Goal: Task Accomplishment & Management: Manage account settings

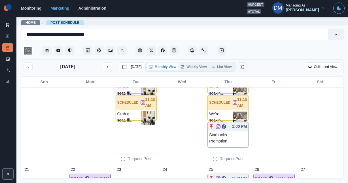
scroll to position [199, 0]
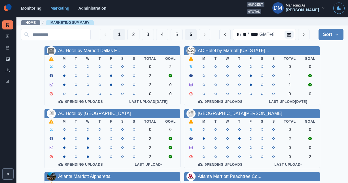
click at [197, 34] on button "5" at bounding box center [191, 34] width 12 height 11
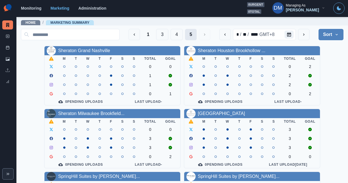
click at [197, 33] on button "5" at bounding box center [191, 34] width 12 height 11
click at [183, 35] on button "4" at bounding box center [177, 34] width 12 height 11
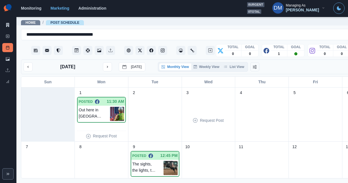
scroll to position [128, 0]
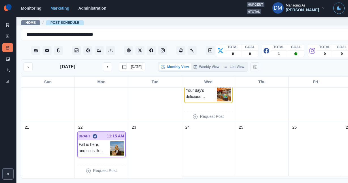
click at [110, 141] on img at bounding box center [117, 148] width 14 height 14
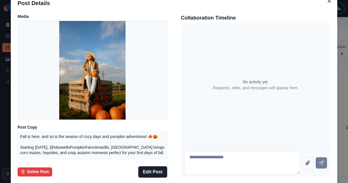
scroll to position [13, 0]
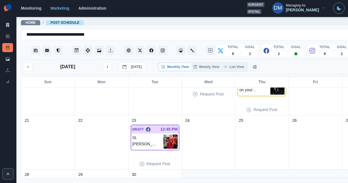
scroll to position [144, 0]
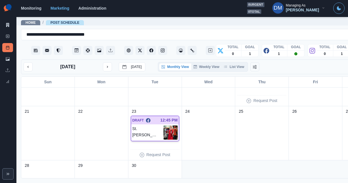
click at [163, 125] on img at bounding box center [170, 132] width 14 height 14
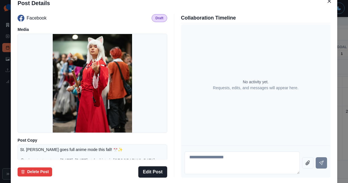
scroll to position [78, 0]
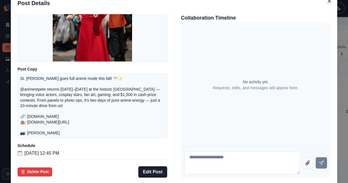
click at [41, 104] on div "Post Details Facebook Draft Media Post Copy St. Pete goes full anime mode this …" at bounding box center [174, 91] width 348 height 183
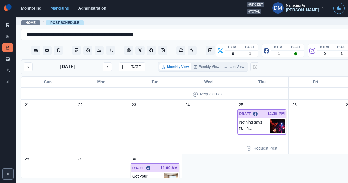
scroll to position [156, 0]
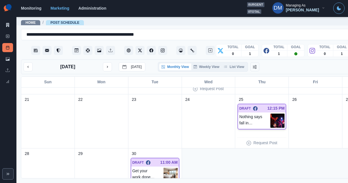
click at [270, 114] on img at bounding box center [277, 121] width 14 height 14
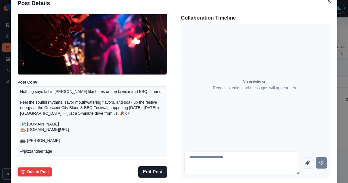
scroll to position [54, 0]
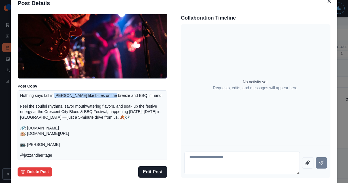
drag, startPoint x: 86, startPoint y: 106, endPoint x: 133, endPoint y: 108, distance: 46.5
click at [133, 108] on p "Nothing says fall in [PERSON_NAME] like blues on the breeze and BBQ in hand. Fe…" at bounding box center [92, 125] width 144 height 65
click at [122, 122] on p "Nothing says fall in [PERSON_NAME] like blues on the breeze and BBQ in hand. Fe…" at bounding box center [92, 125] width 144 height 65
drag, startPoint x: 64, startPoint y: 115, endPoint x: 104, endPoint y: 115, distance: 40.2
click at [104, 115] on p "Nothing says fall in NOLA like blues on the breeze and BBQ in hand. Feel the so…" at bounding box center [92, 125] width 144 height 65
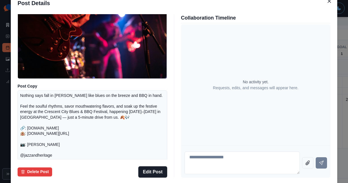
click at [102, 125] on p "Nothing says fall in NOLA like blues on the breeze and BBQ in hand. Feel the so…" at bounding box center [92, 125] width 144 height 65
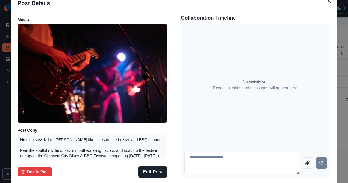
scroll to position [9, 0]
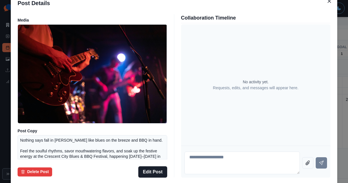
click at [306, 35] on div "Post Details Facebook Draft Media Post Copy Nothing says fall in NOLA like blue…" at bounding box center [174, 91] width 348 height 183
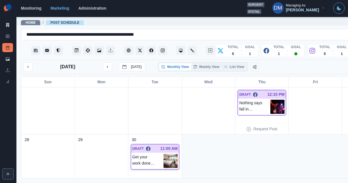
scroll to position [164, 0]
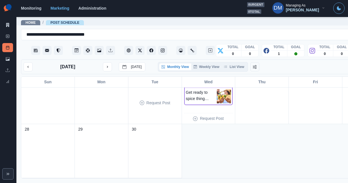
scroll to position [147, 0]
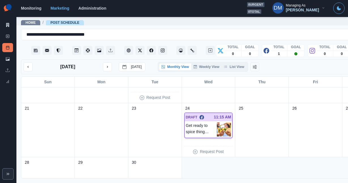
click at [217, 122] on img at bounding box center [224, 129] width 14 height 14
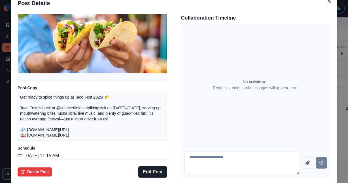
scroll to position [66, 0]
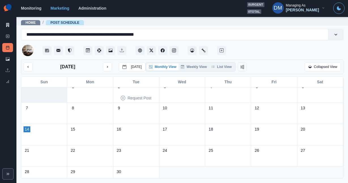
scroll to position [16, 0]
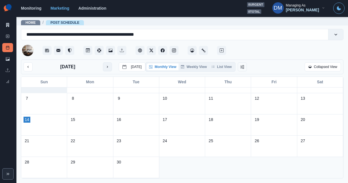
click at [103, 62] on button "next month" at bounding box center [107, 66] width 9 height 9
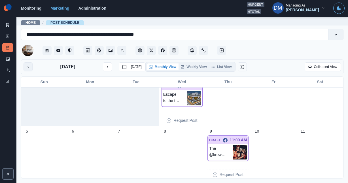
click at [24, 62] on button "previous month" at bounding box center [28, 66] width 9 height 9
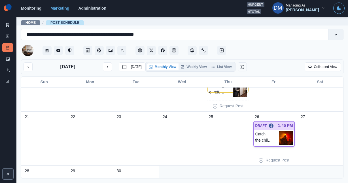
scroll to position [143, 0]
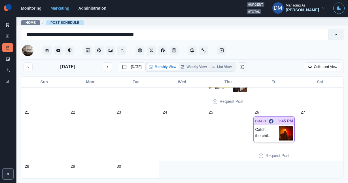
click at [288, 126] on img at bounding box center [286, 133] width 14 height 14
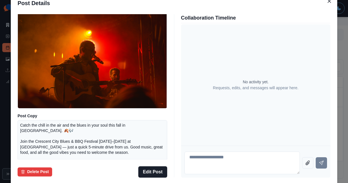
scroll to position [0, 0]
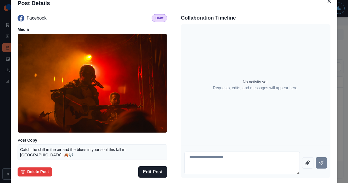
click at [306, 61] on div "Post Details Facebook Draft Media Post Copy Catch the chill in the air and the …" at bounding box center [174, 91] width 348 height 183
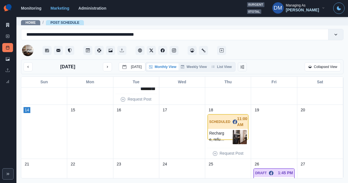
scroll to position [71, 0]
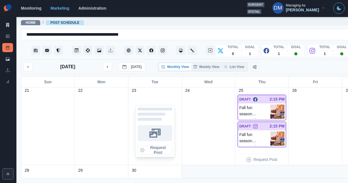
scroll to position [243, 0]
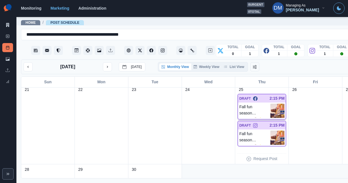
click at [270, 104] on img at bounding box center [277, 111] width 14 height 14
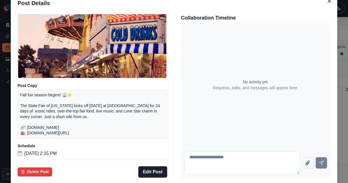
scroll to position [66, 0]
click at [160, 166] on button "Edit Post" at bounding box center [152, 171] width 29 height 11
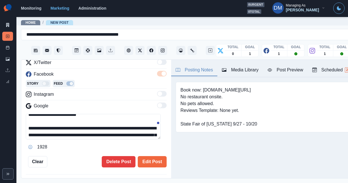
scroll to position [7, 0]
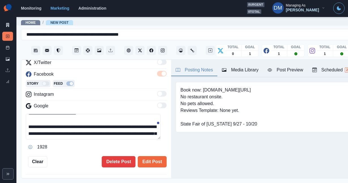
drag, startPoint x: 33, startPoint y: 95, endPoint x: 62, endPoint y: 94, distance: 28.6
click at [62, 114] on textarea "**********" at bounding box center [93, 126] width 135 height 25
paste textarea "**********"
type textarea "**********"
click at [110, 114] on textarea "**********" at bounding box center [93, 126] width 135 height 25
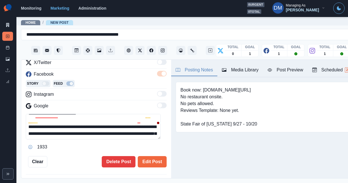
click at [110, 114] on textarea "**********" at bounding box center [93, 126] width 135 height 25
click at [117, 114] on textarea "**********" at bounding box center [93, 126] width 135 height 25
click at [110, 114] on textarea "**********" at bounding box center [93, 126] width 135 height 25
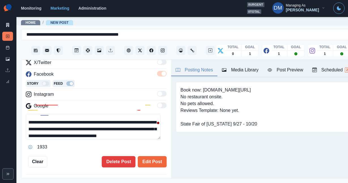
scroll to position [20, 0]
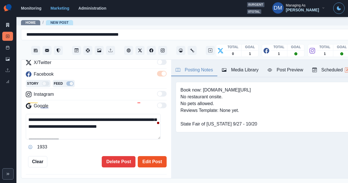
click at [150, 156] on button "Edit Post" at bounding box center [152, 161] width 29 height 11
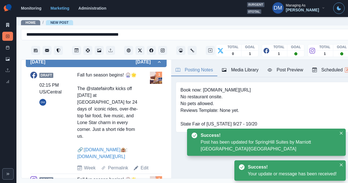
scroll to position [197, 0]
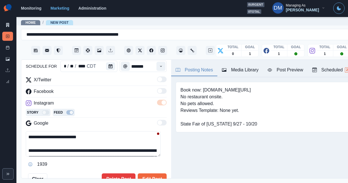
scroll to position [54, 0]
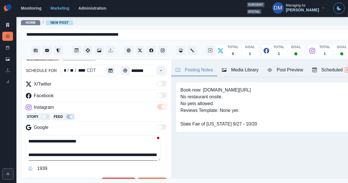
click at [35, 135] on textarea "**********" at bounding box center [93, 147] width 135 height 25
click at [60, 135] on textarea "**********" at bounding box center [93, 147] width 135 height 25
paste textarea "**********"
type textarea "**********"
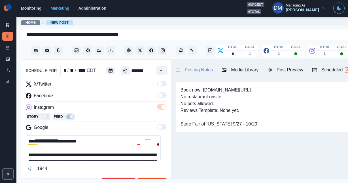
click at [145, 178] on button "Edit Post" at bounding box center [152, 183] width 29 height 11
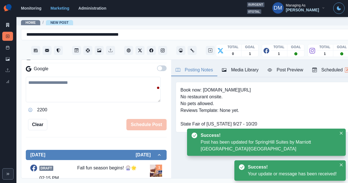
scroll to position [126, 0]
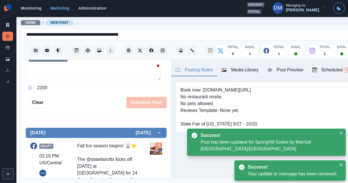
click at [150, 142] on img at bounding box center [156, 148] width 12 height 12
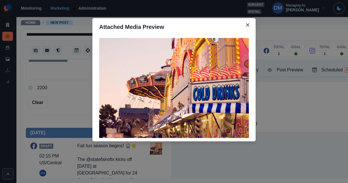
click at [192, 123] on div "Attached Media Preview" at bounding box center [174, 91] width 348 height 183
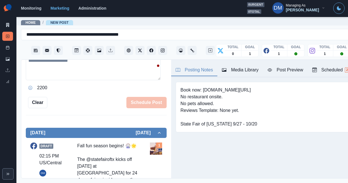
click at [222, 67] on div "Media Library" at bounding box center [240, 70] width 37 height 7
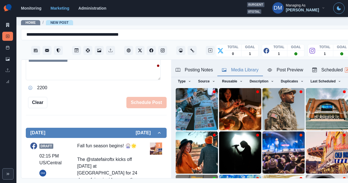
scroll to position [22, 0]
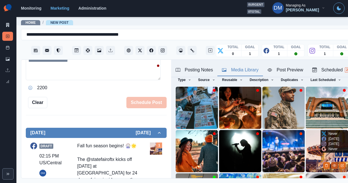
click at [331, 162] on button "View Media" at bounding box center [334, 165] width 7 height 7
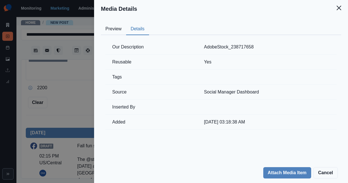
click at [149, 23] on button "Details" at bounding box center [137, 29] width 23 height 12
click at [339, 7] on button "Close" at bounding box center [338, 7] width 11 height 11
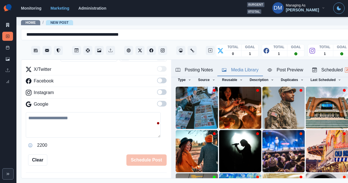
scroll to position [0, 0]
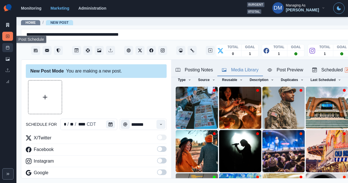
click at [12, 43] on link "Post Schedule" at bounding box center [7, 47] width 11 height 9
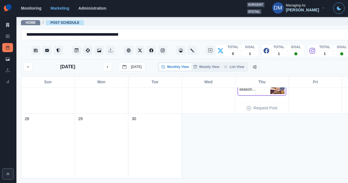
scroll to position [295, 0]
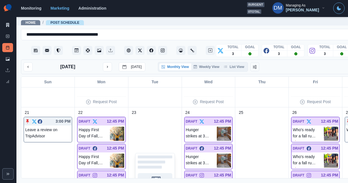
scroll to position [381, 0]
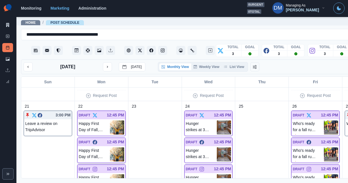
click at [110, 147] on img at bounding box center [117, 154] width 14 height 14
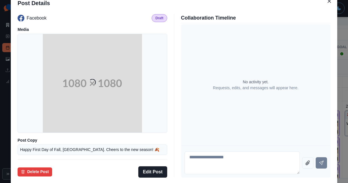
scroll to position [37, 0]
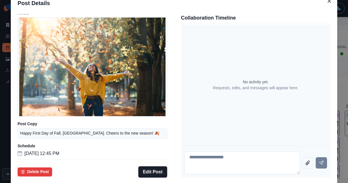
click at [30, 125] on div "Post Details Facebook Draft Media Post Copy Happy First Day of Fall, [GEOGRAPHI…" at bounding box center [174, 91] width 348 height 183
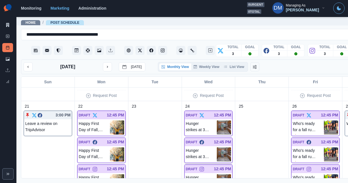
click at [217, 147] on img at bounding box center [224, 154] width 14 height 14
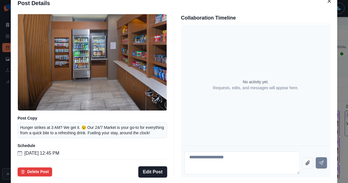
scroll to position [25, 0]
click at [36, 105] on div "Post Details Facebook Draft Media Post Copy Hunger strikes at 3 AM? We get it. …" at bounding box center [174, 91] width 348 height 183
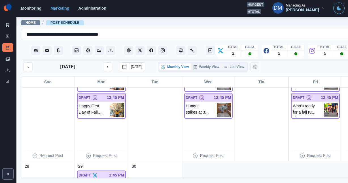
scroll to position [429, 0]
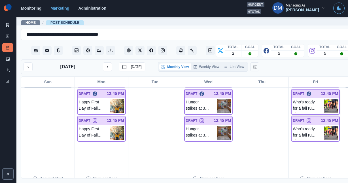
click at [324, 99] on img at bounding box center [331, 106] width 14 height 14
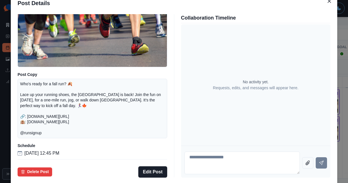
scroll to position [68, 0]
click at [35, 103] on div "Post Details Facebook Draft Media Post Copy Who's ready for a fall run? 🍂 Lace …" at bounding box center [174, 91] width 348 height 183
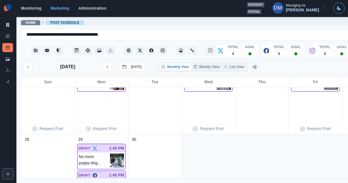
scroll to position [502, 0]
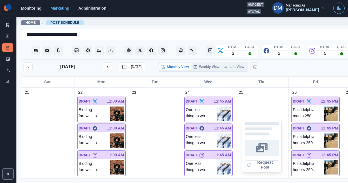
scroll to position [318, 0]
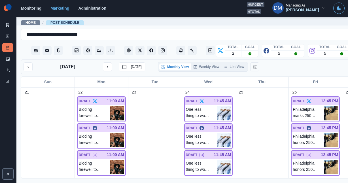
click at [217, 133] on img at bounding box center [224, 140] width 14 height 14
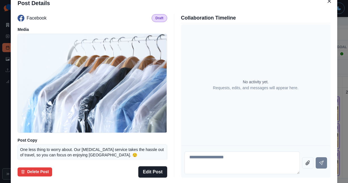
scroll to position [41, 0]
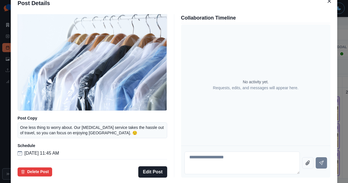
click at [30, 80] on div "Post Details Facebook Draft Media Post Copy One less thing to worry about. Our …" at bounding box center [174, 91] width 348 height 183
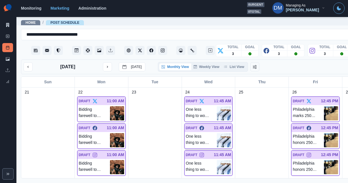
scroll to position [319, 0]
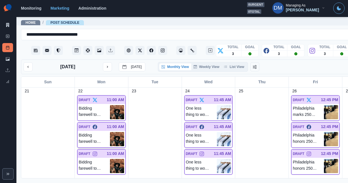
click at [110, 132] on img at bounding box center [117, 139] width 14 height 14
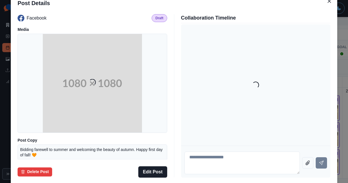
scroll to position [50, 0]
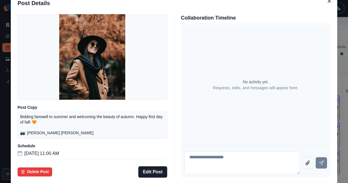
click at [42, 92] on div "Post Details Facebook Draft Media Post Copy Bidding farewell to summer and welc…" at bounding box center [174, 91] width 348 height 183
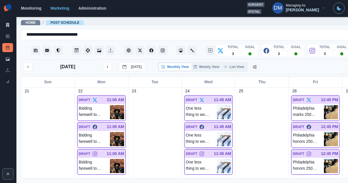
click at [217, 132] on img at bounding box center [224, 139] width 14 height 14
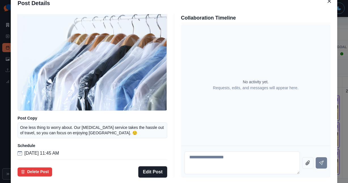
scroll to position [41, 0]
click at [41, 105] on div "Post Details Facebook Draft Media Post Copy One less thing to worry about. Our …" at bounding box center [174, 91] width 348 height 183
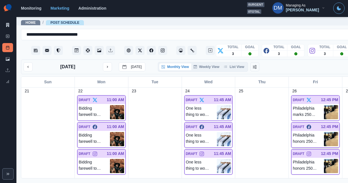
click at [324, 132] on img at bounding box center [331, 139] width 14 height 14
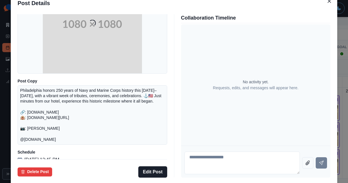
scroll to position [63, 0]
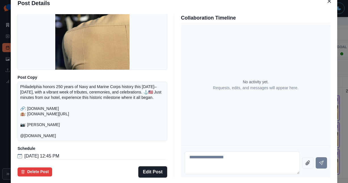
click at [42, 102] on div "Post Details Facebook Draft Media Post Copy Philadelphia honors 250 years of Na…" at bounding box center [174, 91] width 348 height 183
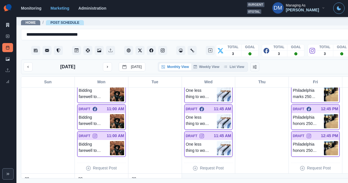
scroll to position [337, 0]
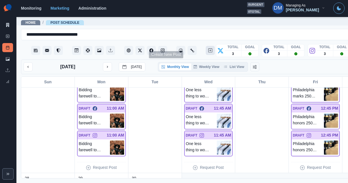
click at [206, 46] on button "Create New Post" at bounding box center [210, 50] width 9 height 9
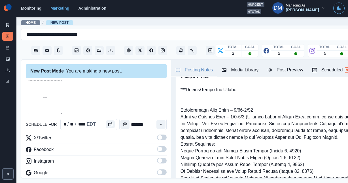
scroll to position [29, 0]
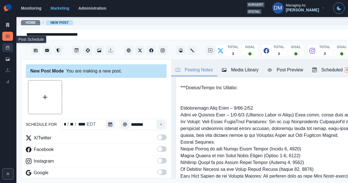
click at [10, 43] on link "Post Schedule" at bounding box center [7, 47] width 11 height 9
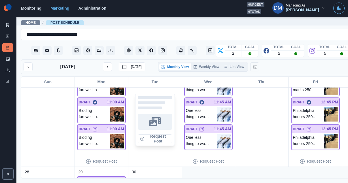
scroll to position [325, 0]
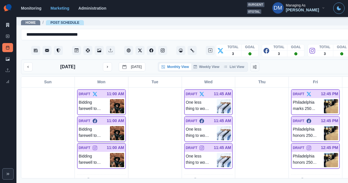
click at [110, 126] on img at bounding box center [117, 133] width 14 height 14
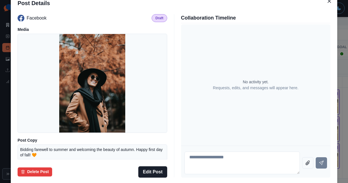
scroll to position [50, 0]
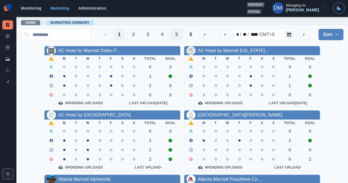
click at [183, 34] on button "5" at bounding box center [177, 34] width 12 height 11
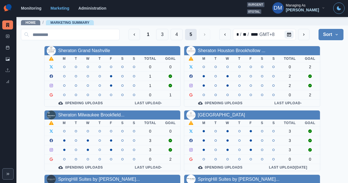
click at [197, 31] on button "5" at bounding box center [191, 34] width 12 height 11
click at [183, 32] on button "4" at bounding box center [177, 34] width 12 height 11
